Goal: Communication & Community: Answer question/provide support

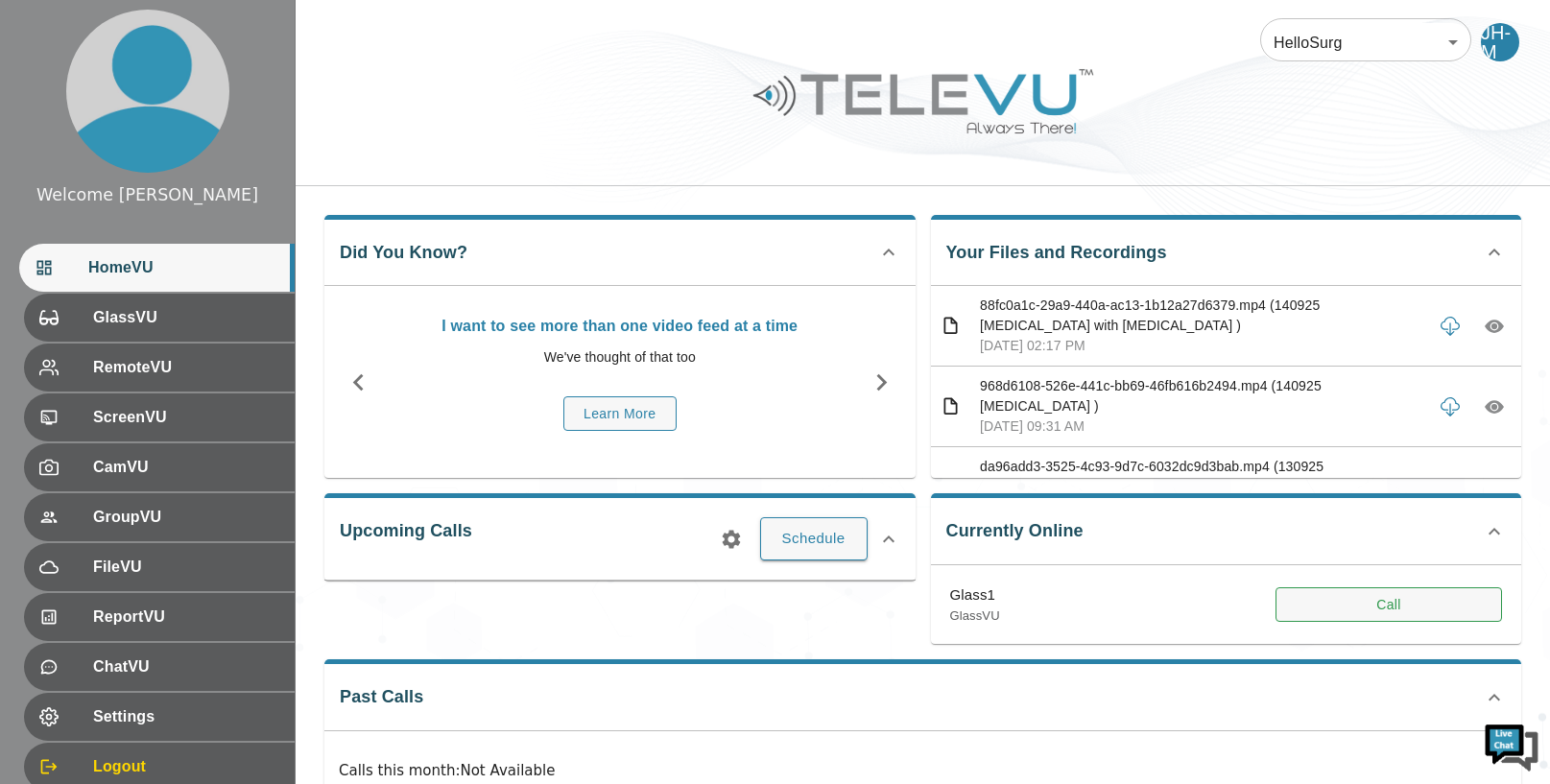
click at [1373, 599] on button "Call" at bounding box center [1388, 605] width 226 height 36
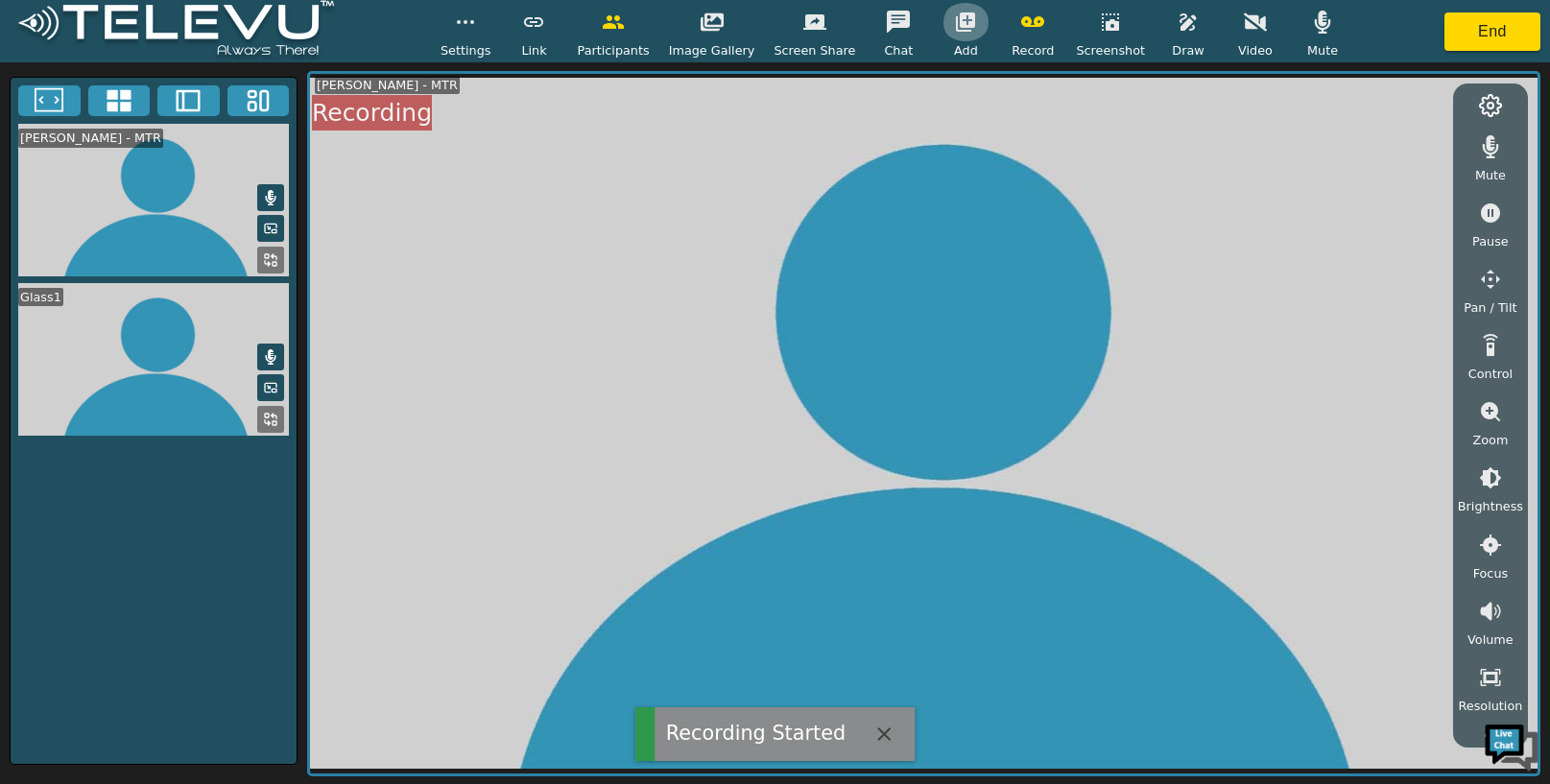
click at [966, 21] on icon "button" at bounding box center [965, 22] width 19 height 19
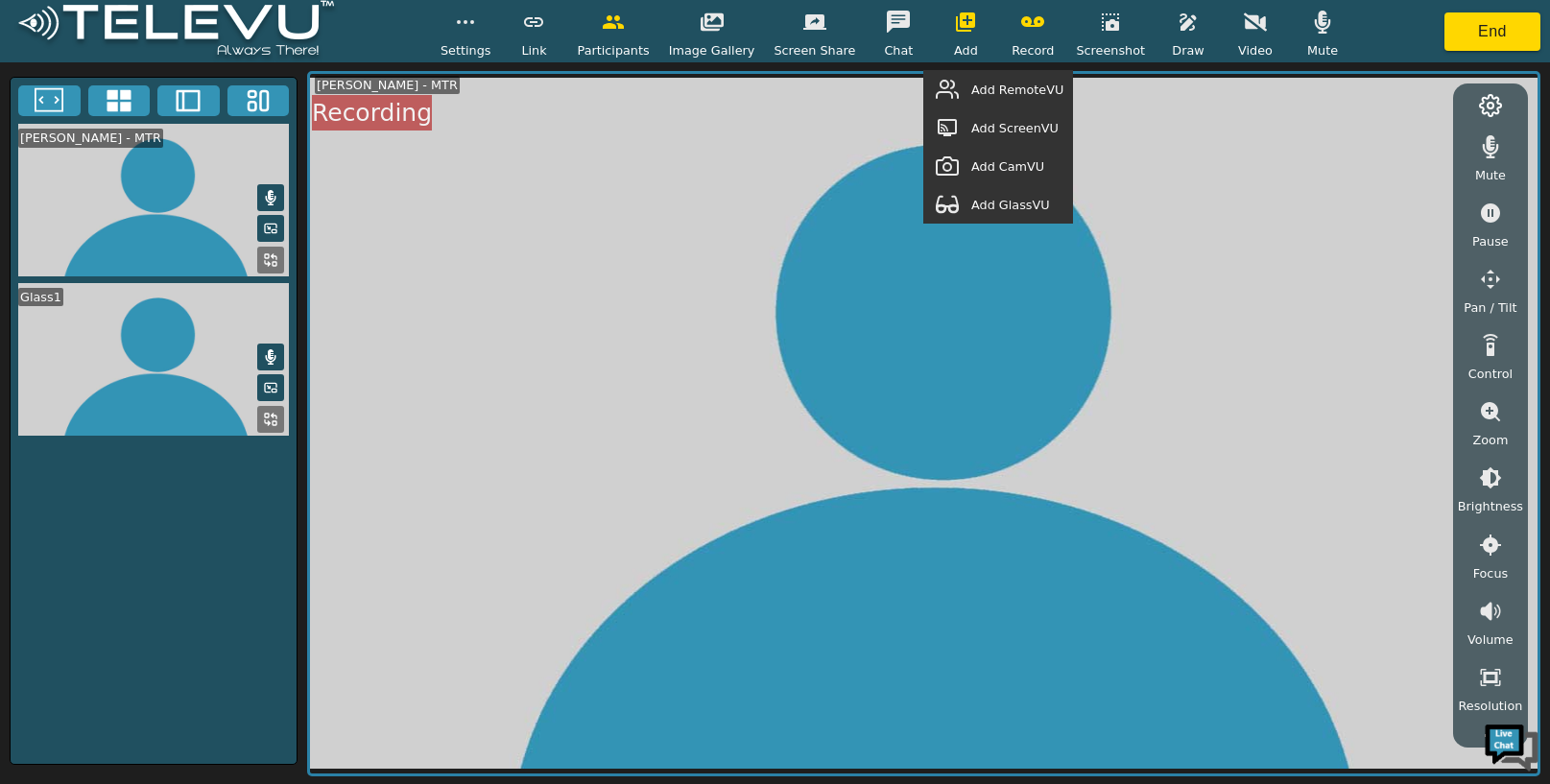
click at [1014, 206] on span "Add GlassVU" at bounding box center [1011, 204] width 79 height 18
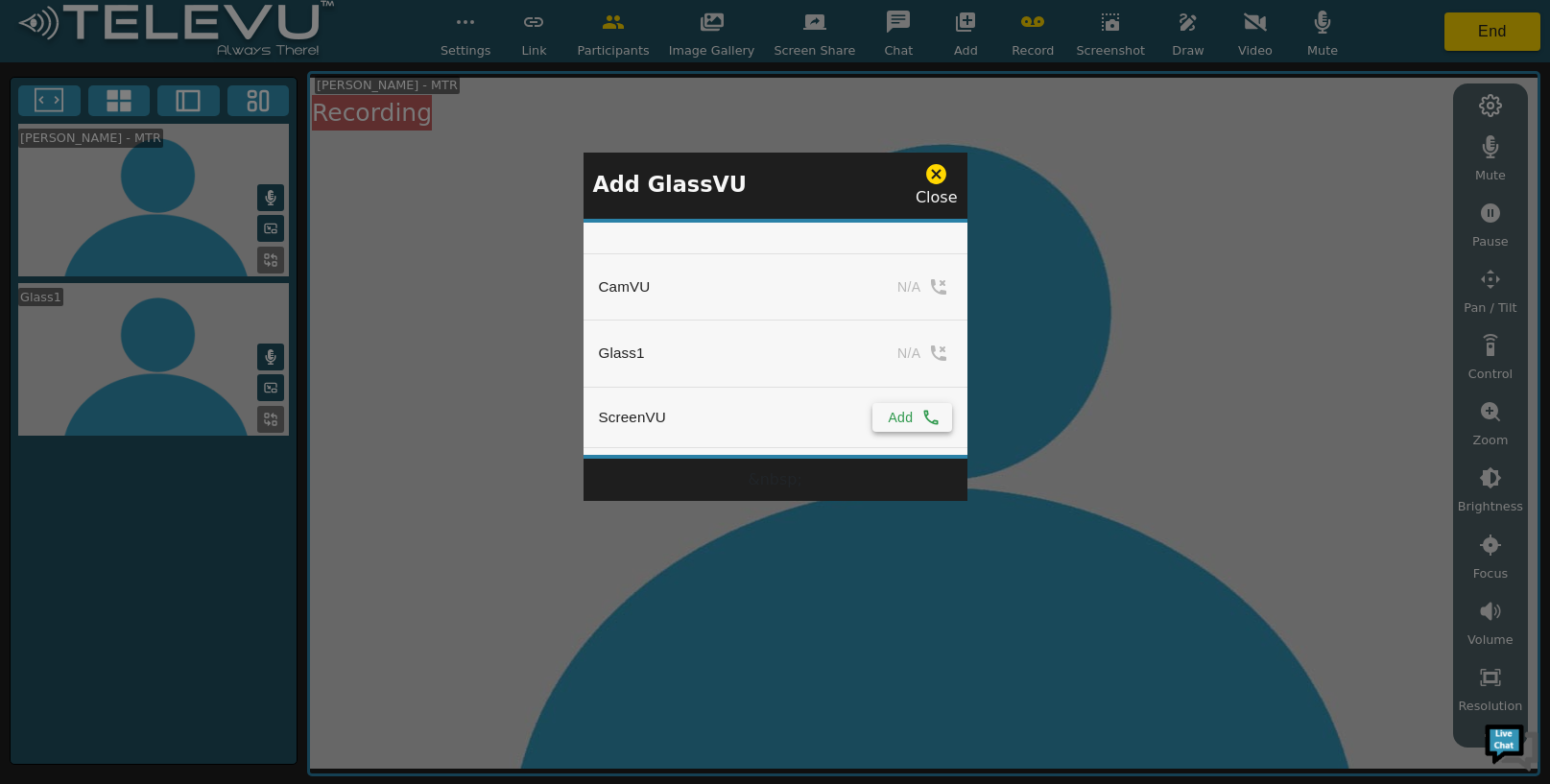
click at [903, 422] on button "Add" at bounding box center [912, 417] width 79 height 29
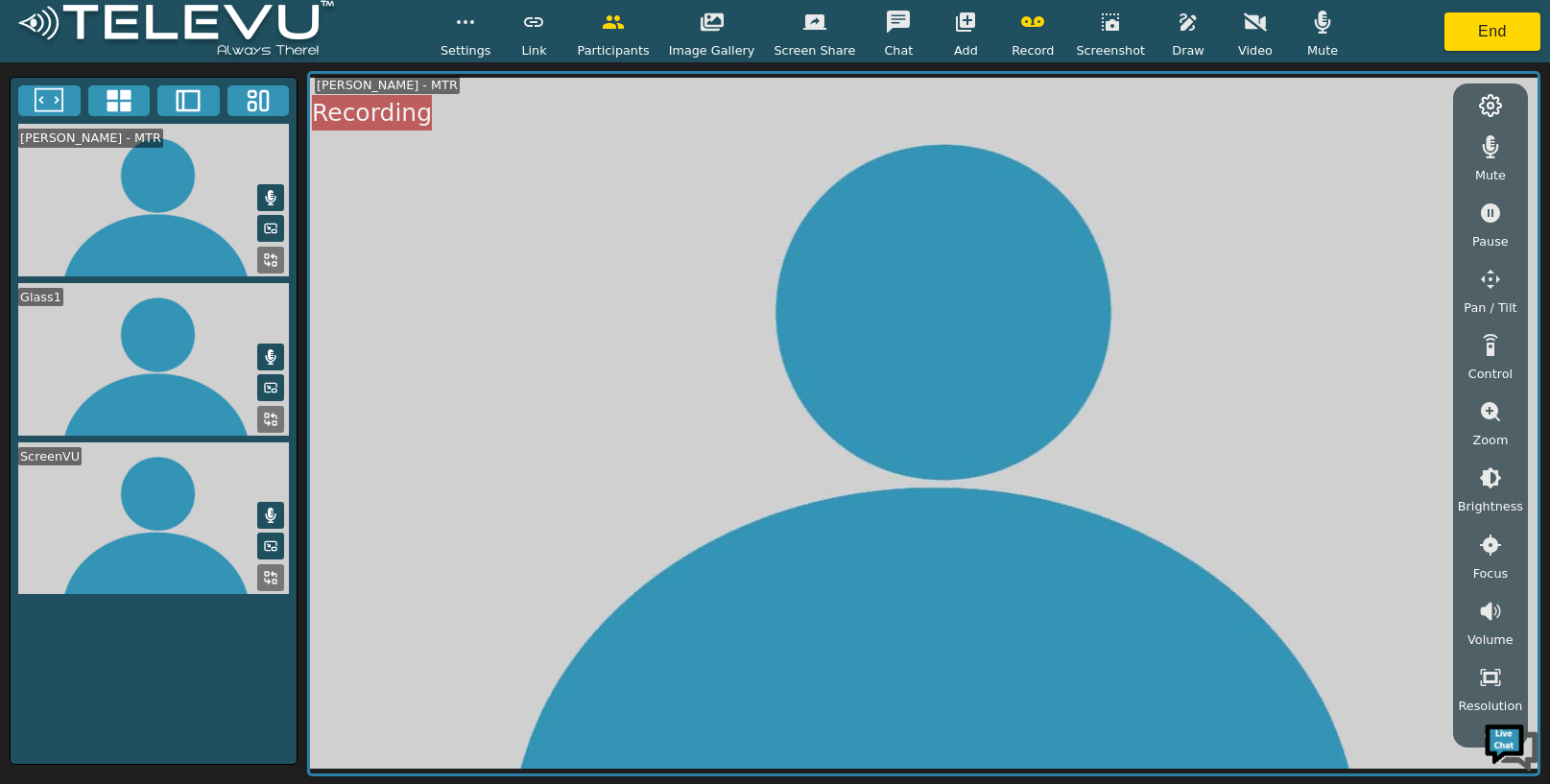
click at [262, 578] on button at bounding box center [270, 577] width 27 height 27
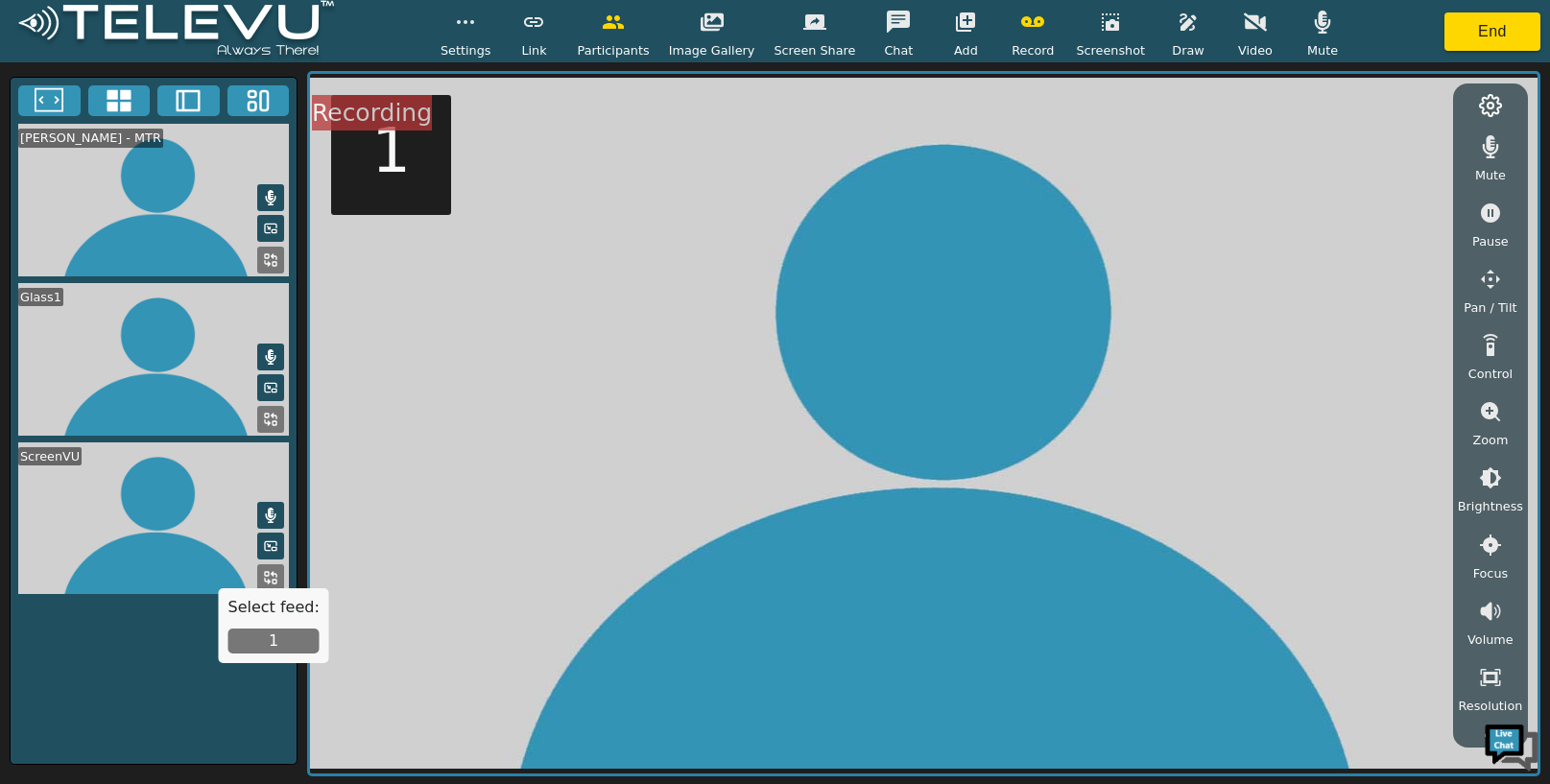
click at [272, 640] on button "1" at bounding box center [274, 640] width 91 height 25
